Goal: Check status: Check status

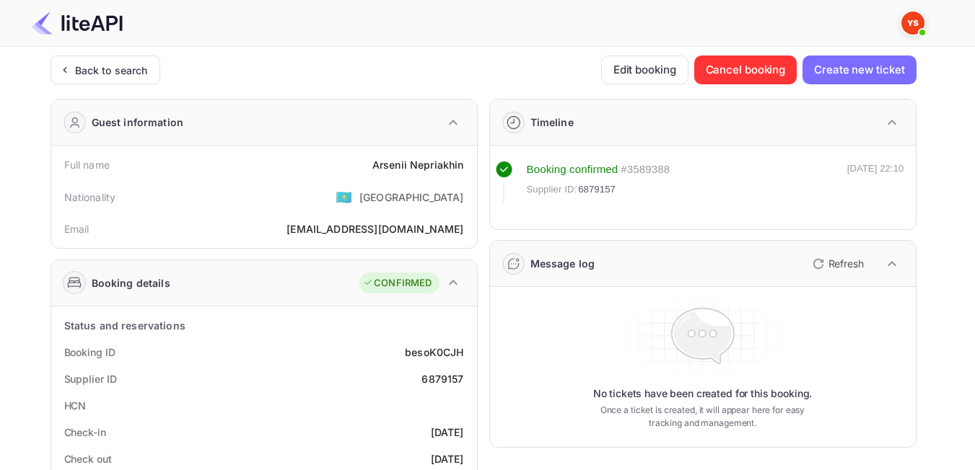
click at [89, 80] on div "Back to search" at bounding box center [106, 70] width 110 height 29
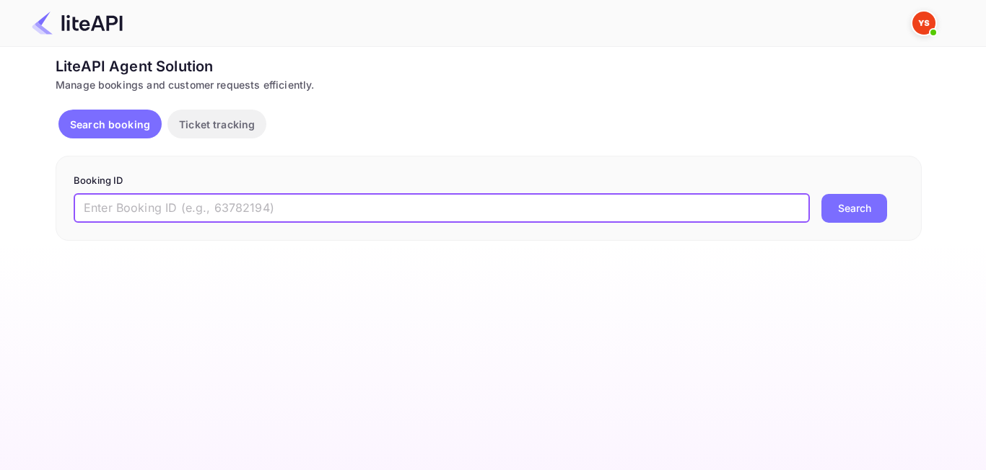
drag, startPoint x: 134, startPoint y: 221, endPoint x: 127, endPoint y: 224, distance: 7.8
paste input "8723537"
type input "8723537"
click at [856, 226] on div "Booking ID 8723537 ​ Search" at bounding box center [489, 198] width 866 height 85
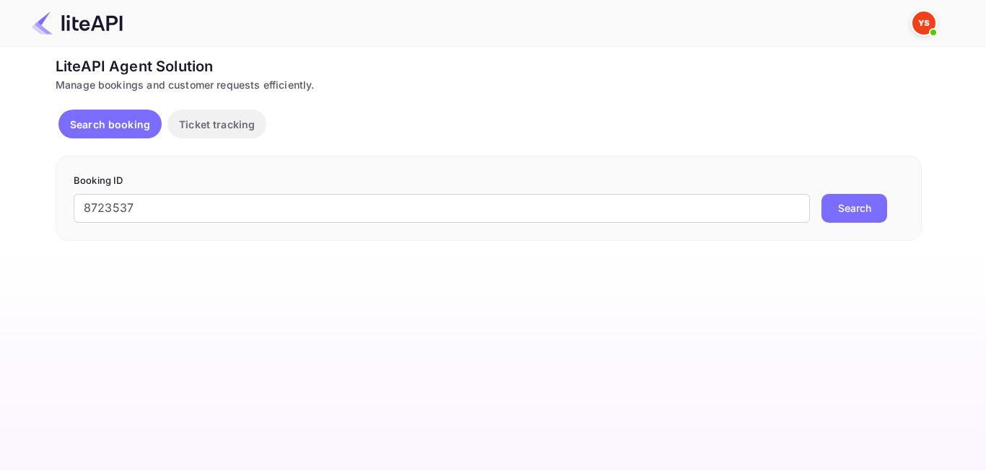
click at [852, 219] on button "Search" at bounding box center [854, 208] width 66 height 29
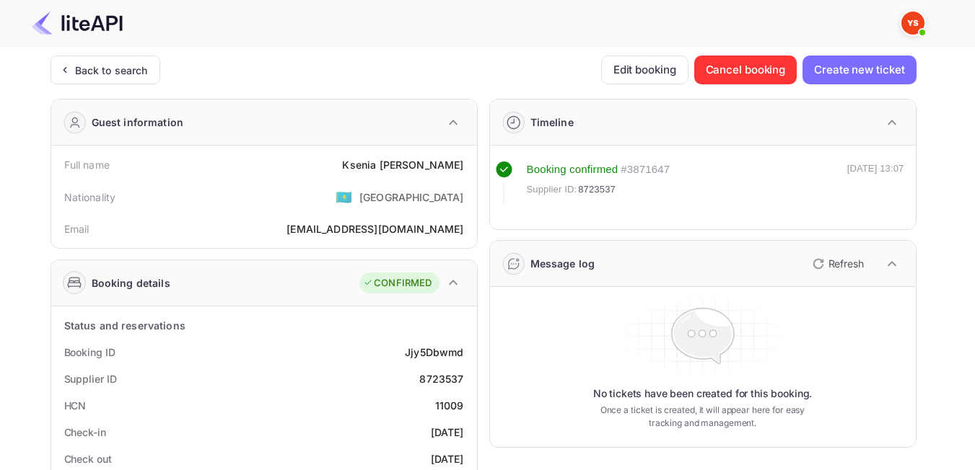
click at [70, 76] on icon at bounding box center [64, 70] width 15 height 14
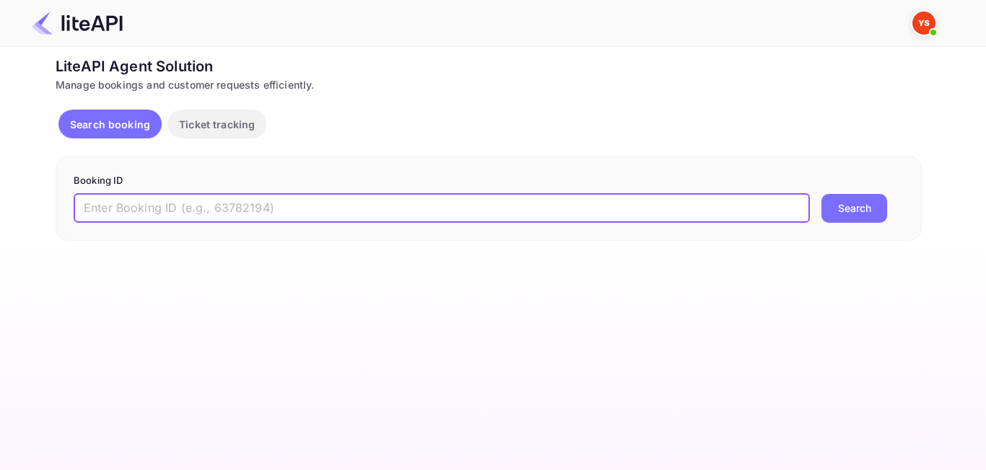
paste input "8167626"
type input "8167626"
drag, startPoint x: 850, startPoint y: 209, endPoint x: 816, endPoint y: 220, distance: 35.6
click at [852, 211] on button "Search" at bounding box center [854, 208] width 66 height 29
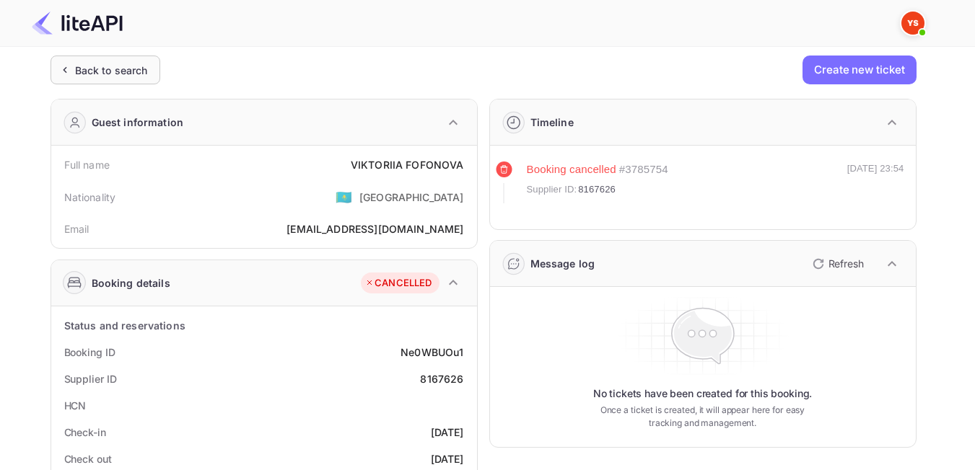
click at [128, 74] on div "Back to search" at bounding box center [111, 70] width 73 height 15
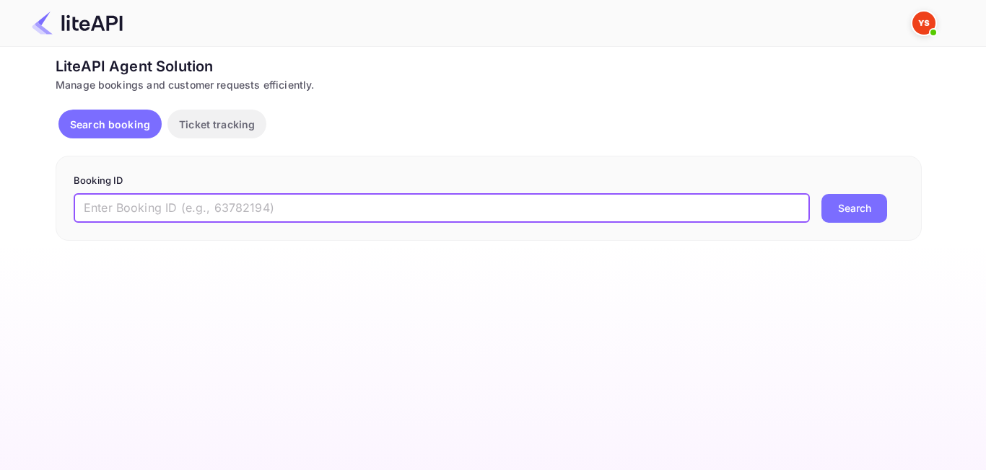
paste input "8884335"
click at [842, 209] on button "Search" at bounding box center [854, 208] width 66 height 29
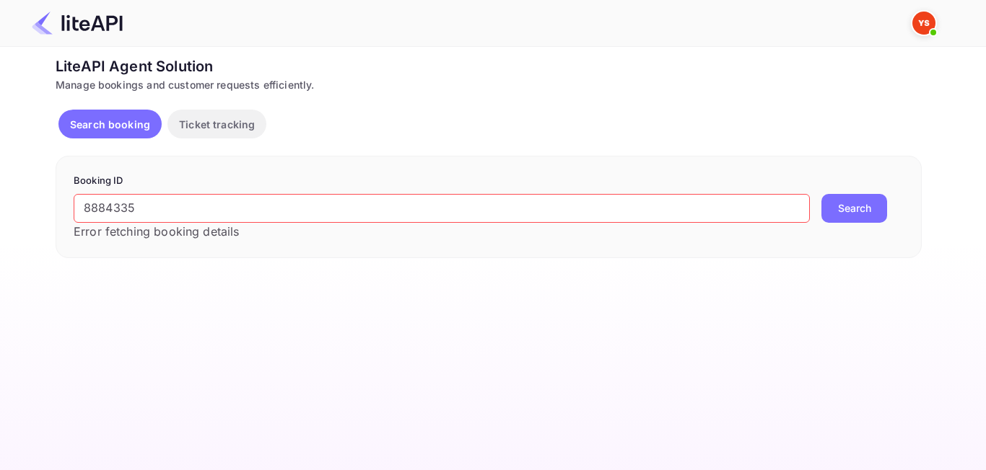
click at [93, 206] on input "8884335" at bounding box center [442, 208] width 736 height 29
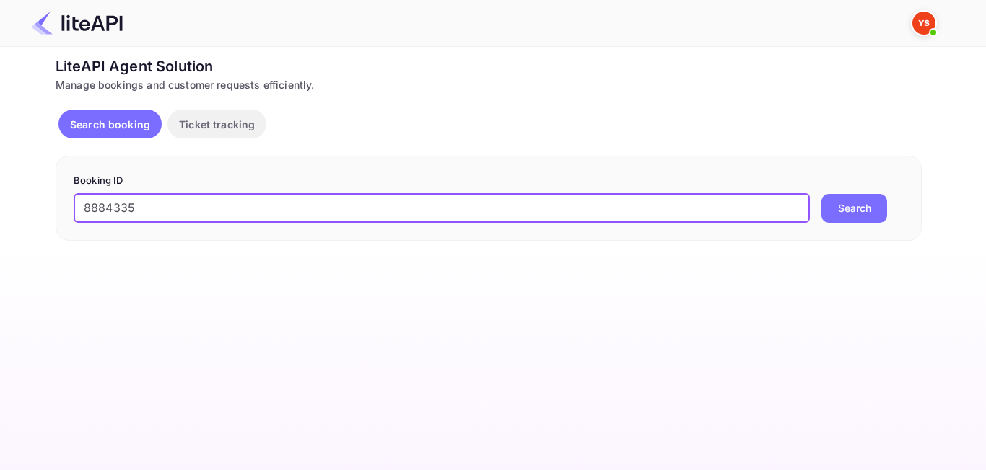
type input "8884335"
click at [821, 194] on button "Search" at bounding box center [854, 208] width 66 height 29
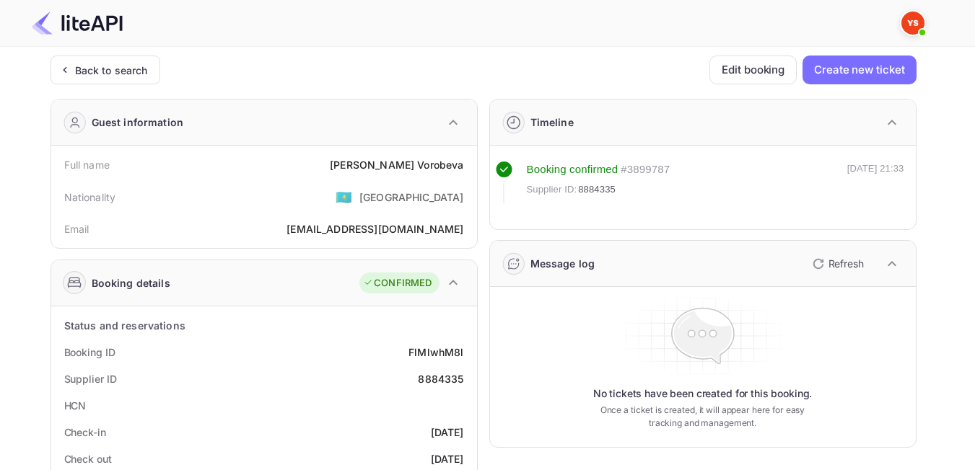
click at [95, 76] on div "Back to search" at bounding box center [111, 70] width 73 height 15
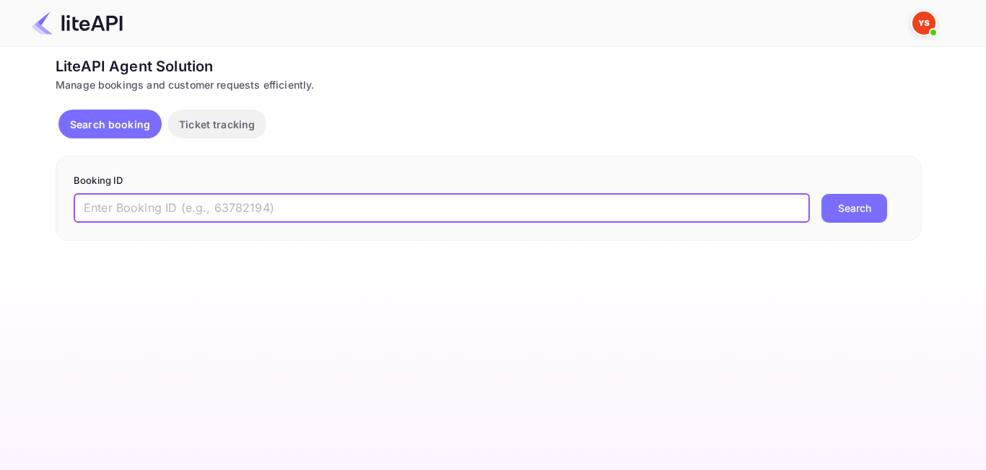
paste input "8359583"
click at [89, 209] on input "8359583" at bounding box center [442, 208] width 736 height 29
type input "8359583"
click at [846, 216] on button "Search" at bounding box center [854, 208] width 66 height 29
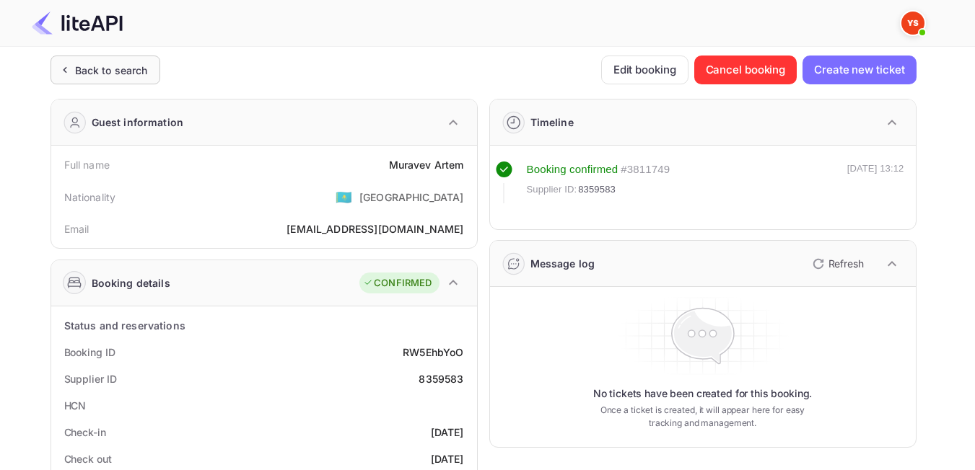
click at [92, 73] on div "Back to search" at bounding box center [111, 70] width 73 height 15
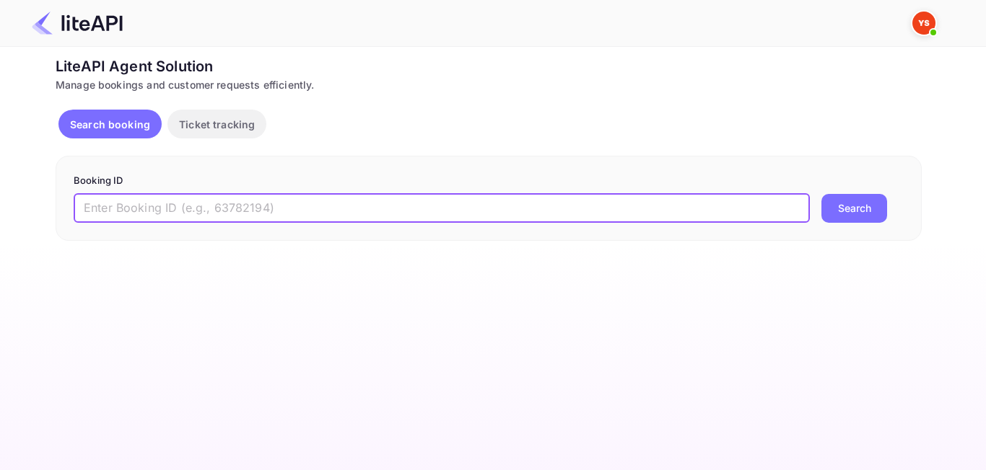
paste input "8591044"
type input "8591044"
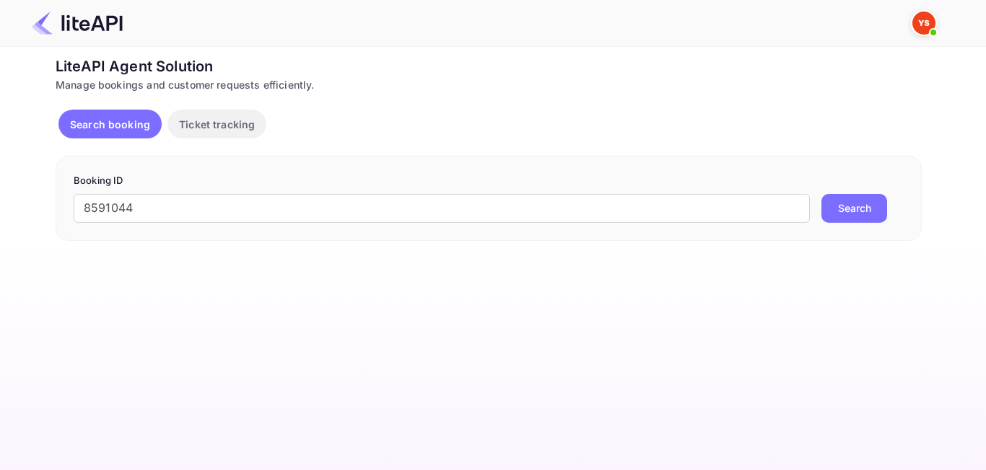
click at [870, 224] on div "Booking ID 8591044 ​ Search" at bounding box center [489, 198] width 866 height 85
click at [859, 210] on button "Search" at bounding box center [854, 208] width 66 height 29
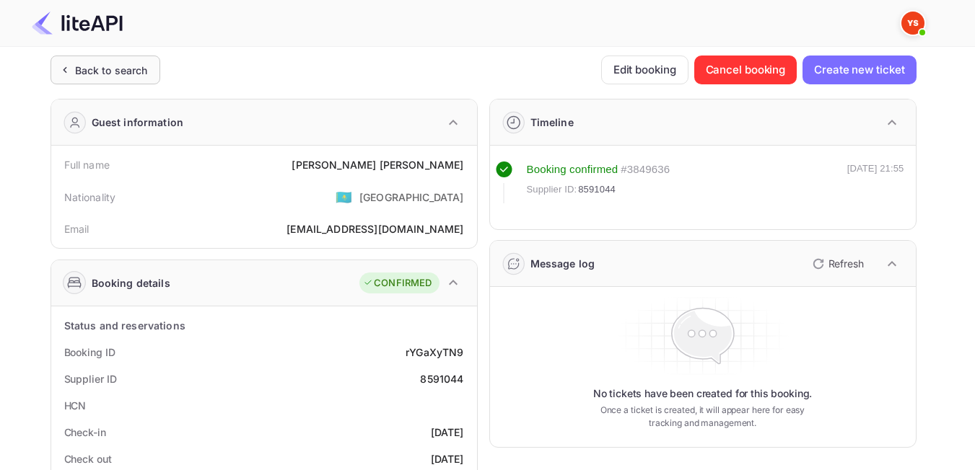
click at [96, 75] on div "Back to search" at bounding box center [111, 70] width 73 height 15
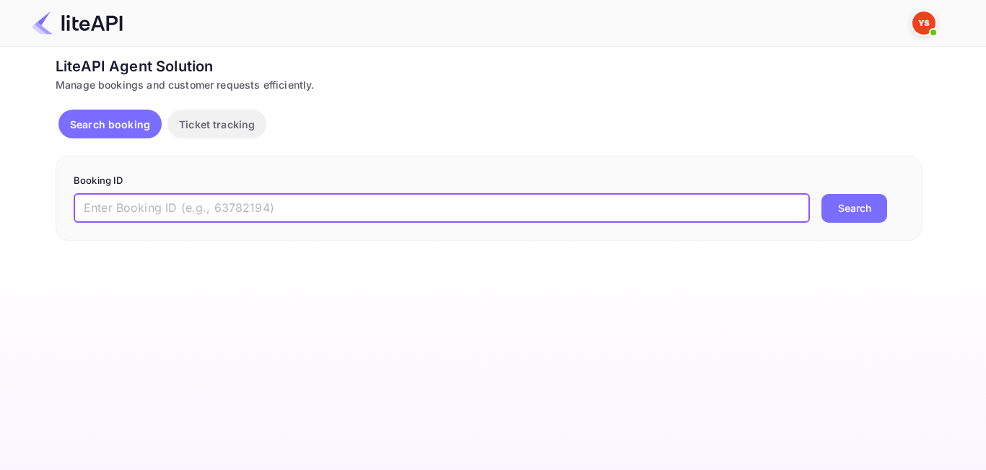
paste input "8042866"
click at [92, 205] on input "8042866" at bounding box center [442, 208] width 736 height 29
type input "8042866"
click at [845, 213] on button "Search" at bounding box center [854, 208] width 66 height 29
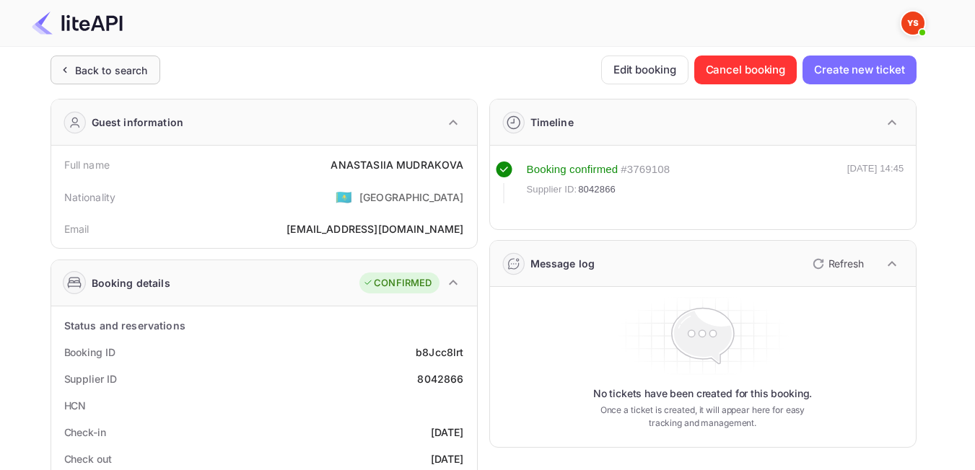
click at [132, 79] on div "Back to search" at bounding box center [106, 70] width 110 height 29
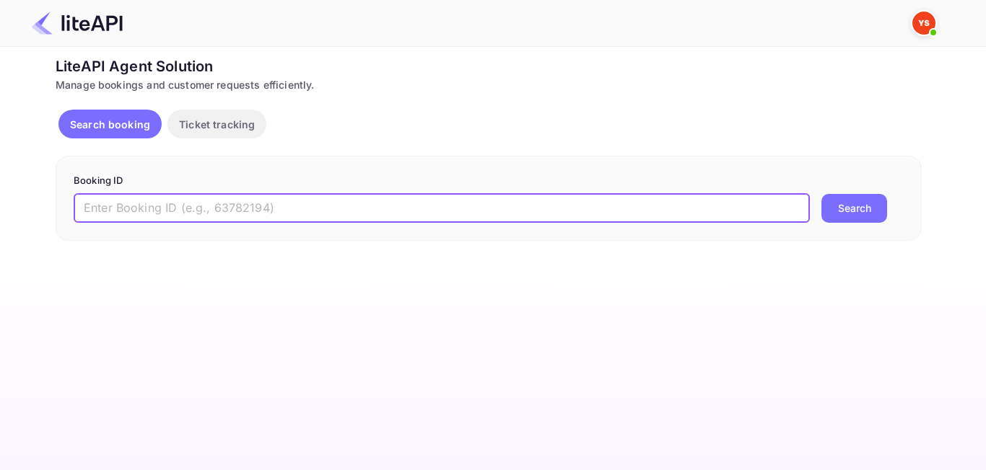
paste input "8898482"
type input "8898482"
click at [829, 213] on button "Search" at bounding box center [854, 208] width 66 height 29
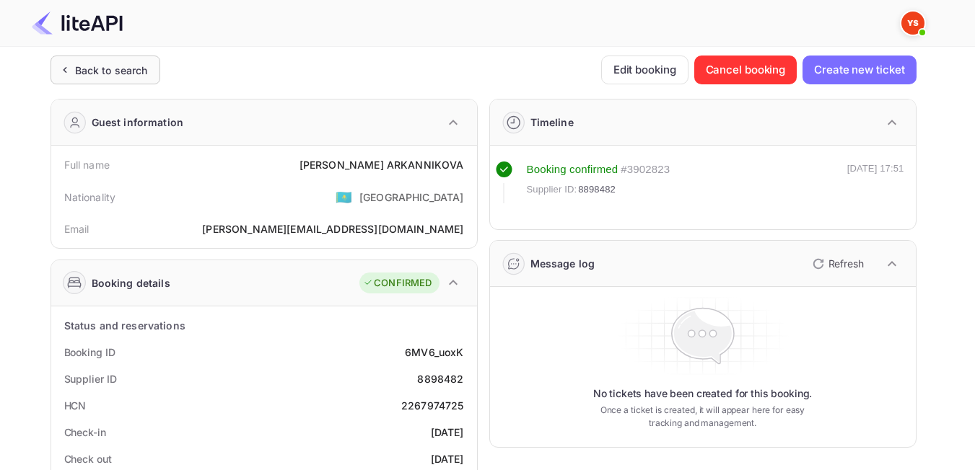
click at [120, 71] on div "Back to search" at bounding box center [111, 70] width 73 height 15
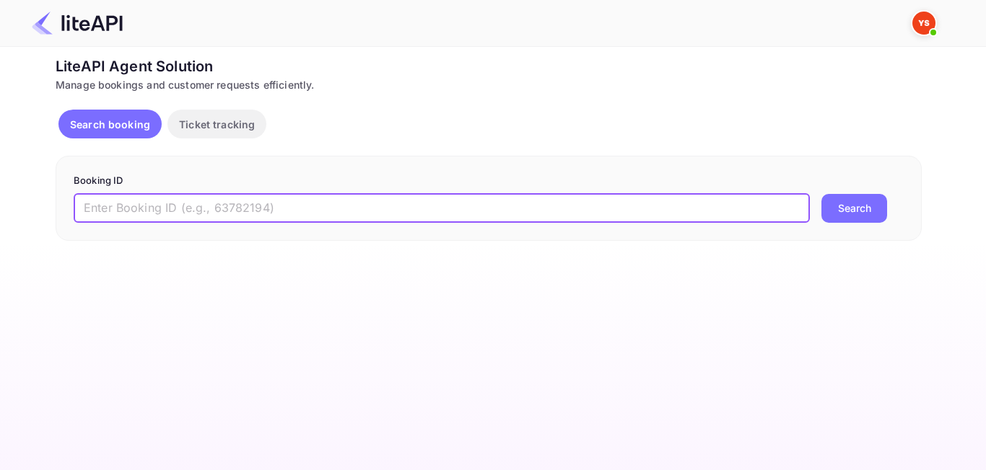
paste input "8892694"
type input "8892694"
click at [833, 227] on div "Booking ID 8892694 ​ Search" at bounding box center [489, 198] width 866 height 85
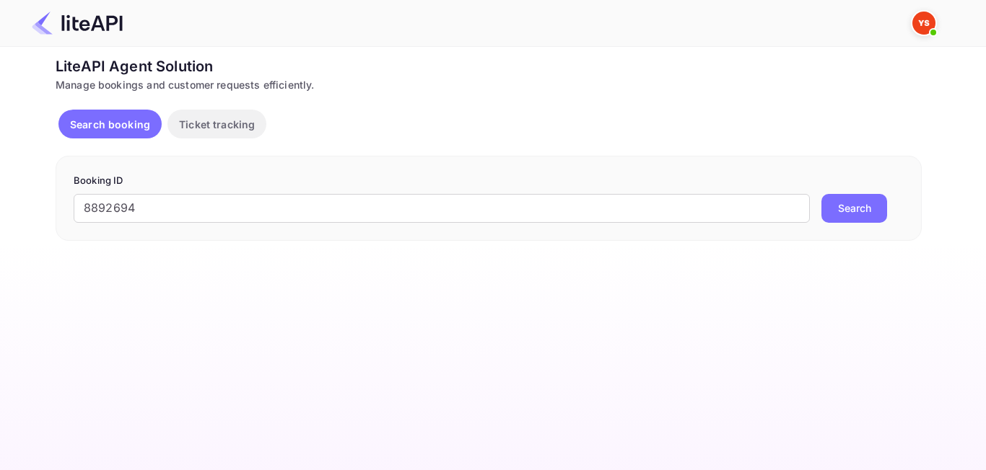
click at [833, 224] on div "Booking ID 8892694 ​ Search" at bounding box center [489, 198] width 866 height 85
click at [833, 218] on button "Search" at bounding box center [854, 208] width 66 height 29
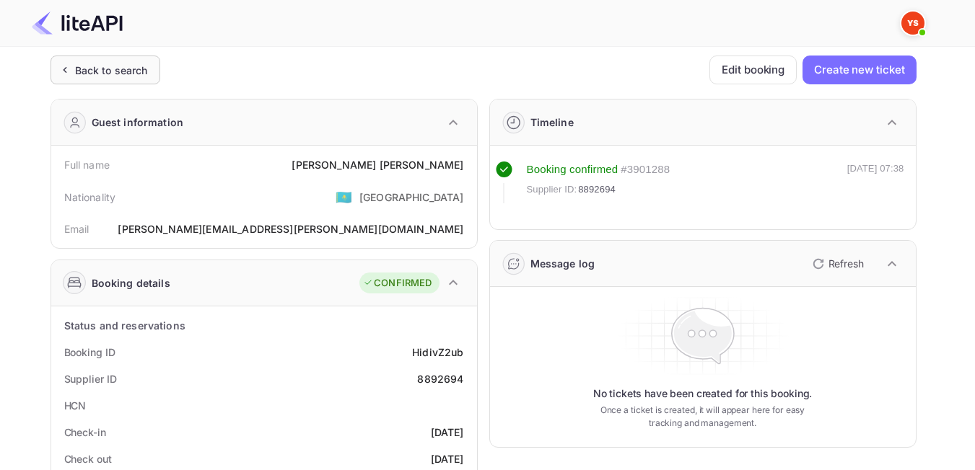
click at [134, 80] on div "Back to search" at bounding box center [106, 70] width 110 height 29
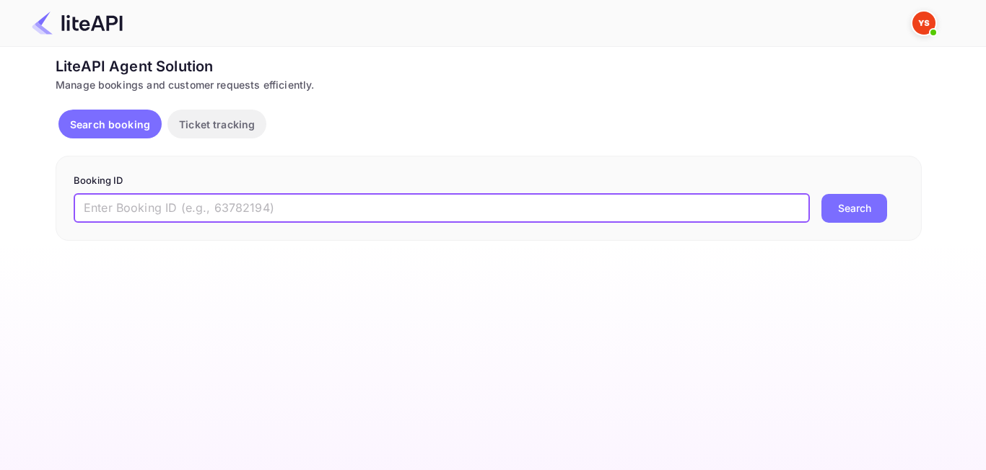
paste input "6920478"
type input "6920478"
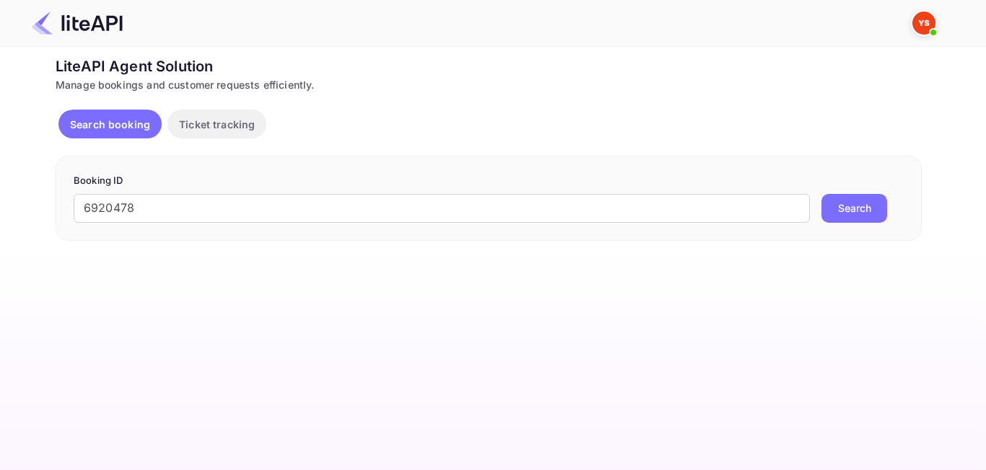
click at [837, 212] on button "Search" at bounding box center [854, 208] width 66 height 29
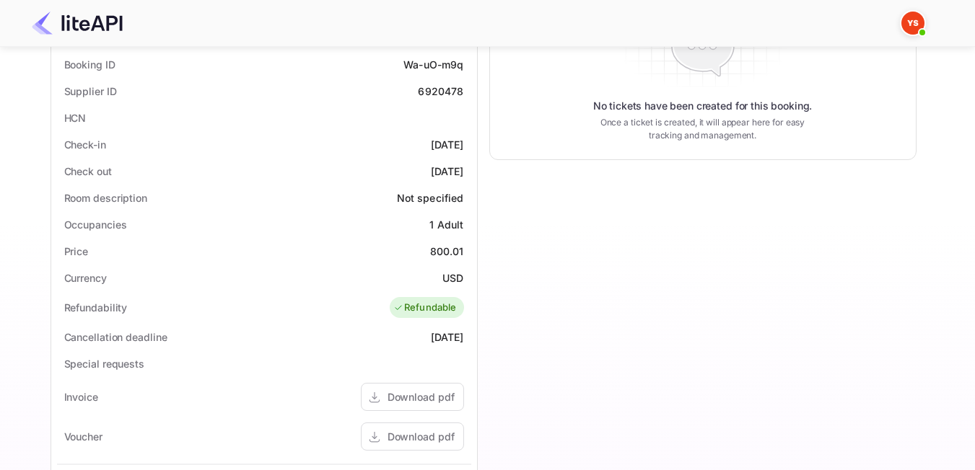
scroll to position [289, 0]
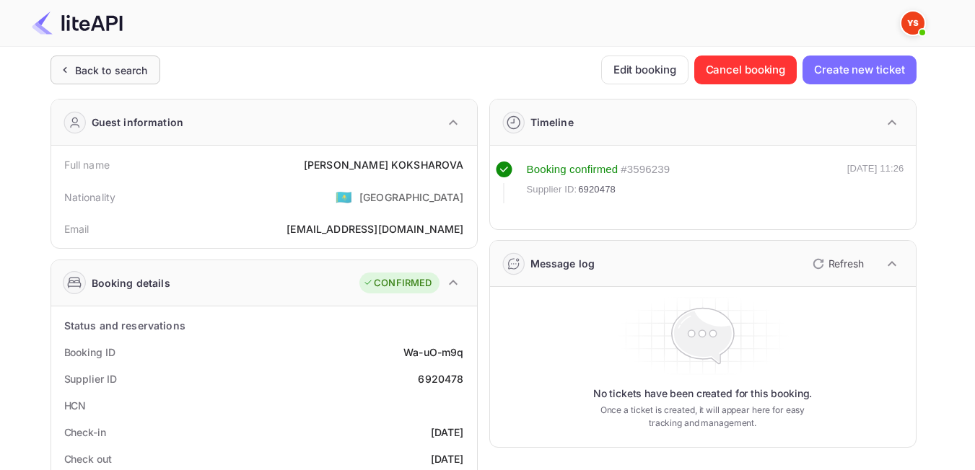
click at [117, 79] on div "Back to search" at bounding box center [106, 70] width 110 height 29
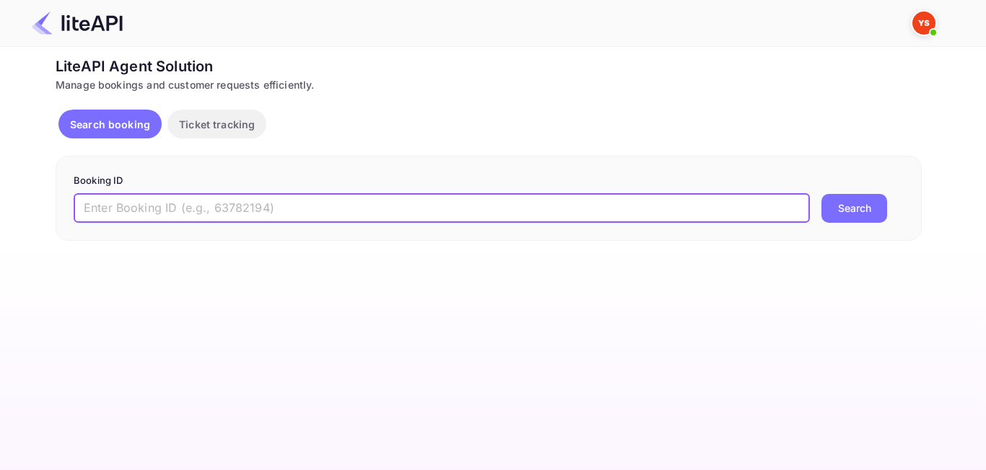
paste input "8823708"
click at [851, 211] on button "Search" at bounding box center [854, 208] width 66 height 29
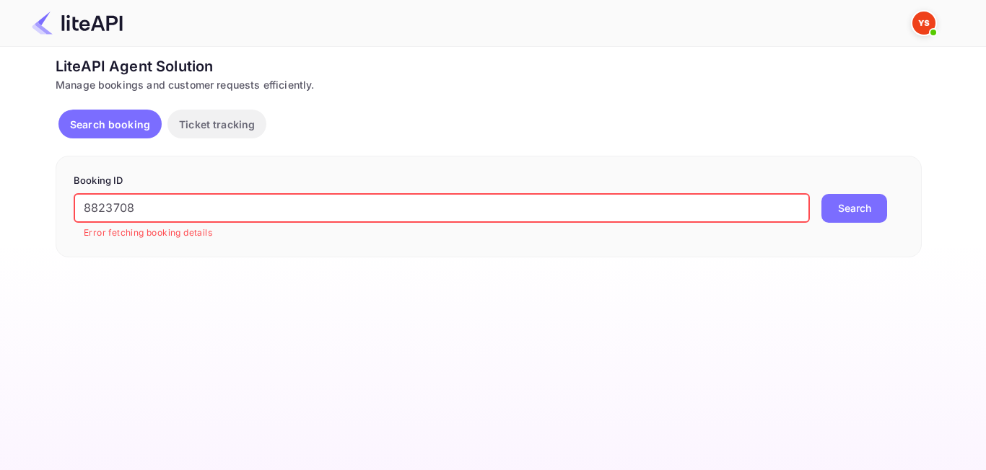
click at [89, 201] on input "8823708" at bounding box center [442, 208] width 736 height 29
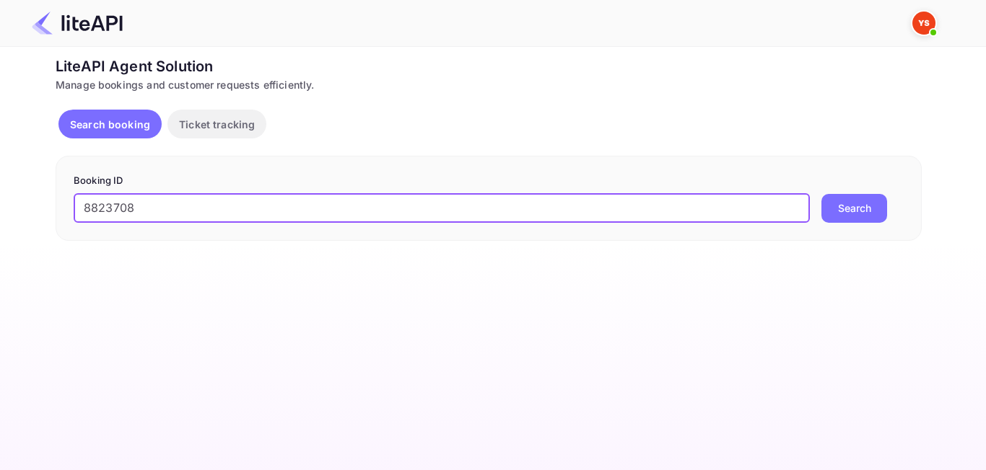
type input "8823708"
click at [821, 194] on button "Search" at bounding box center [854, 208] width 66 height 29
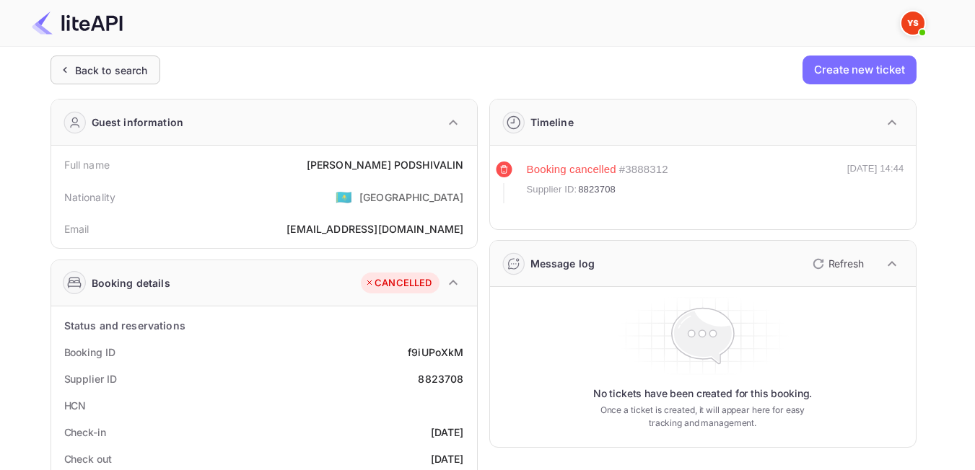
click at [85, 64] on div "Back to search" at bounding box center [111, 70] width 73 height 15
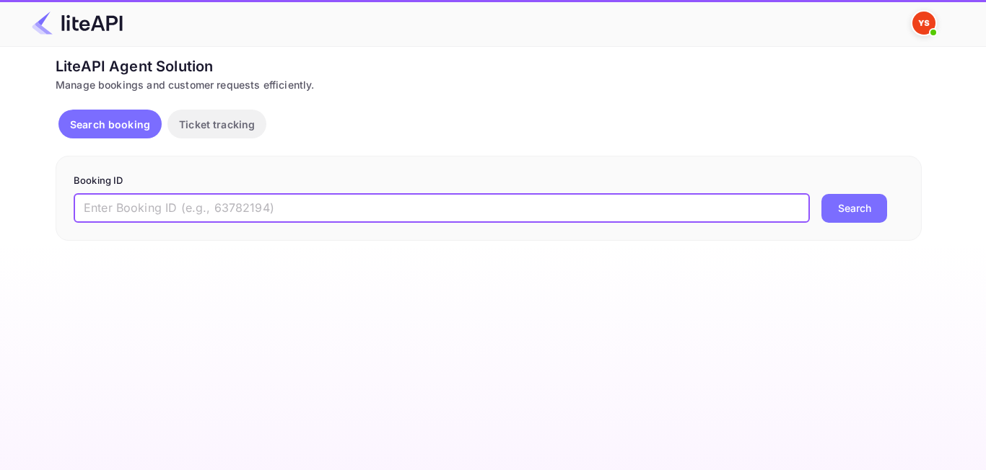
paste input "8917605"
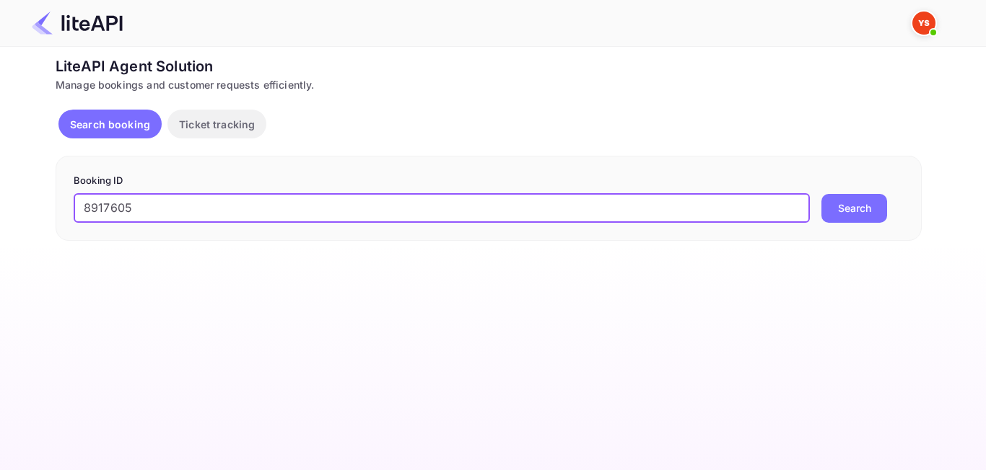
type input "8917605"
click at [862, 206] on button "Search" at bounding box center [854, 208] width 66 height 29
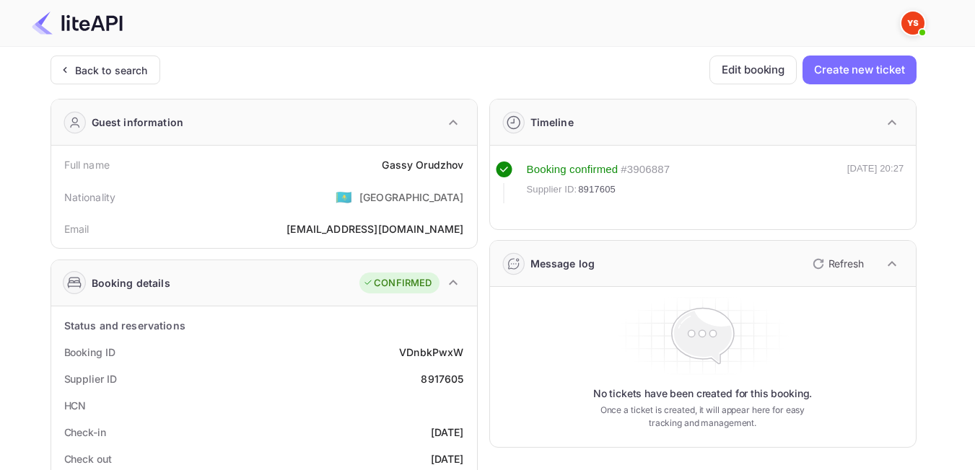
scroll to position [72, 0]
